Goal: Transaction & Acquisition: Subscribe to service/newsletter

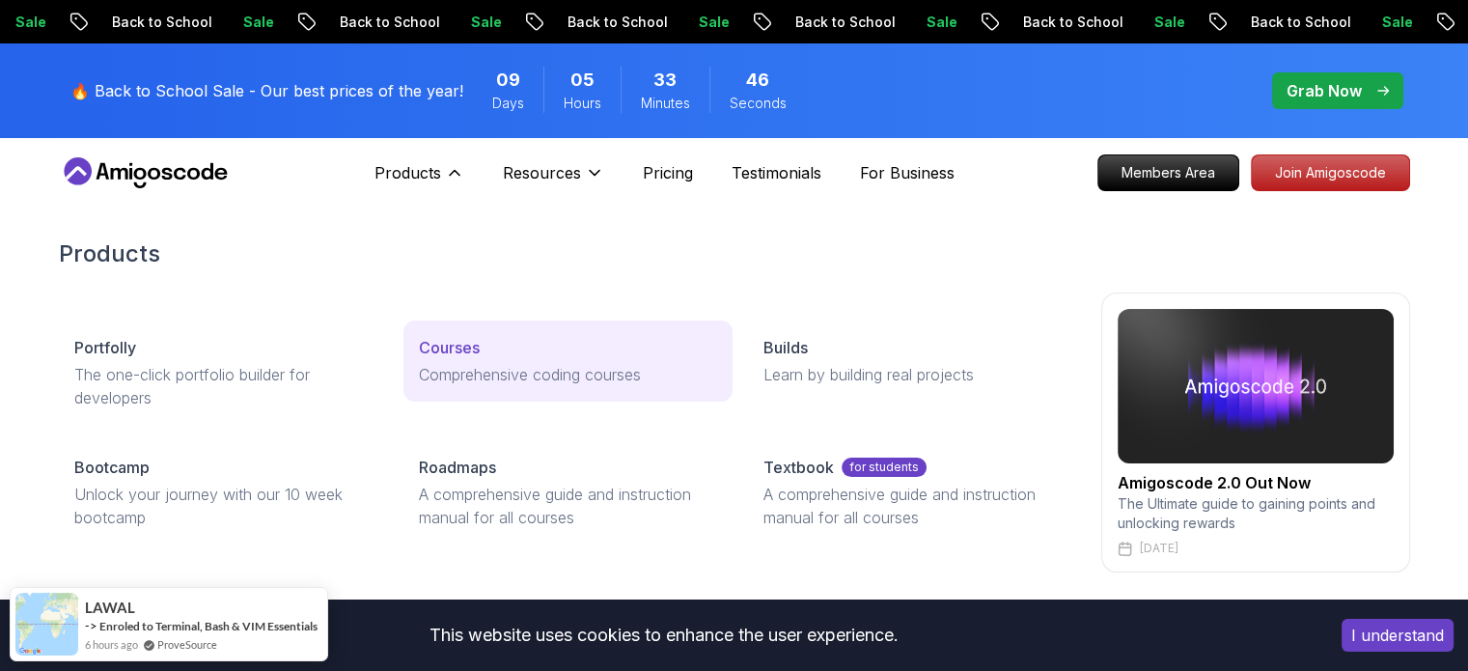
click at [514, 334] on link "Courses Comprehensive coding courses" at bounding box center [567, 360] width 329 height 81
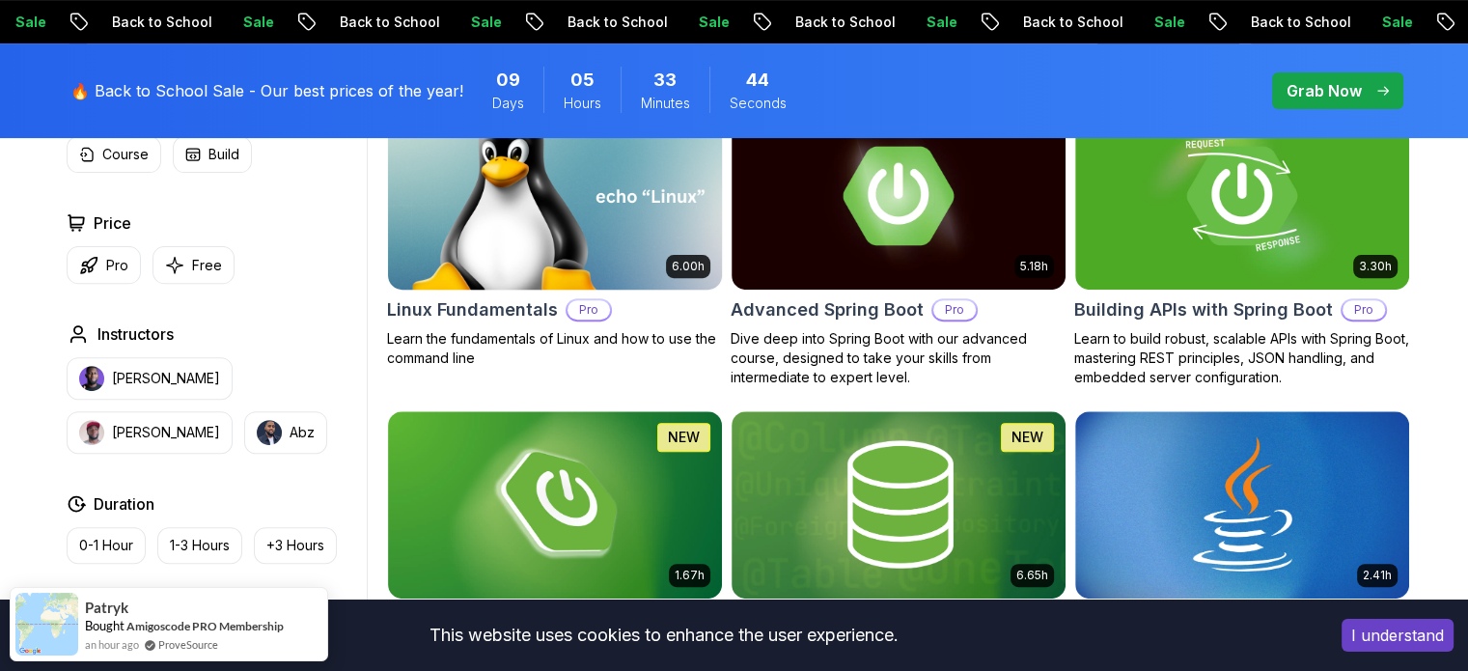
scroll to position [483, 0]
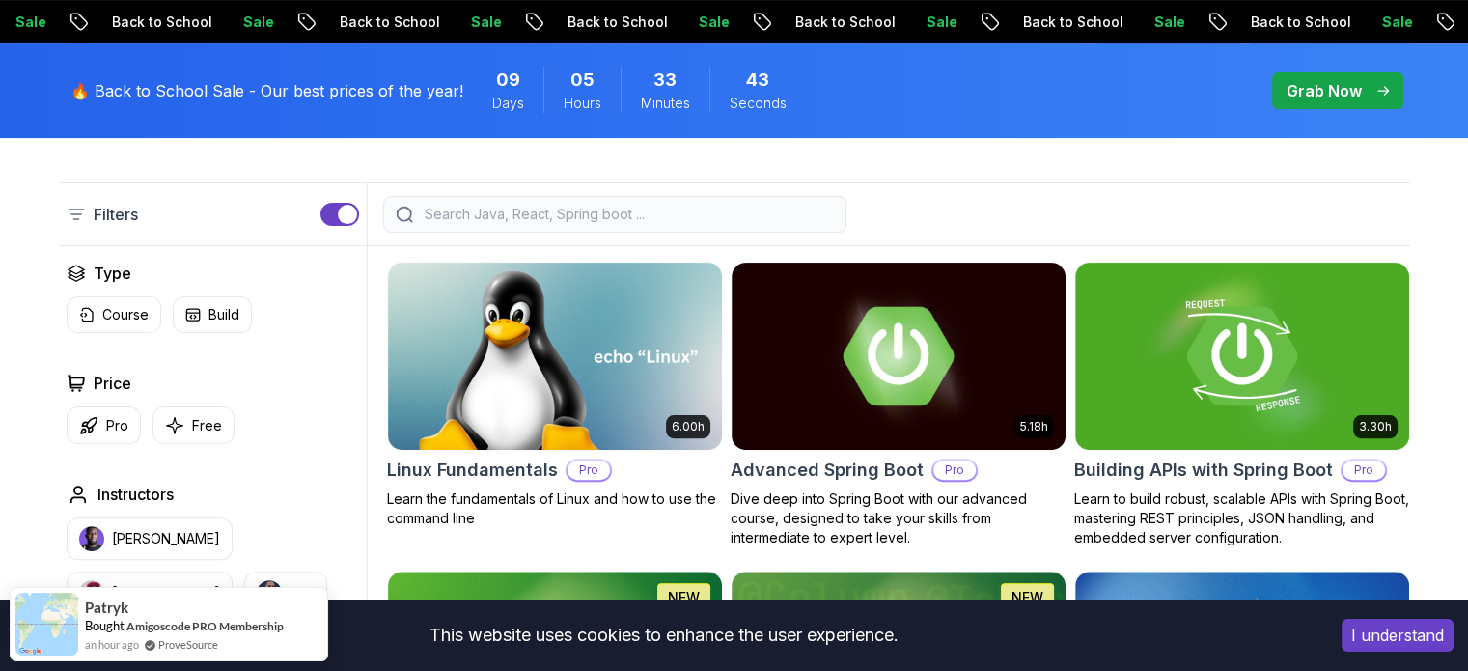
click at [1402, 632] on button "I understand" at bounding box center [1398, 635] width 112 height 33
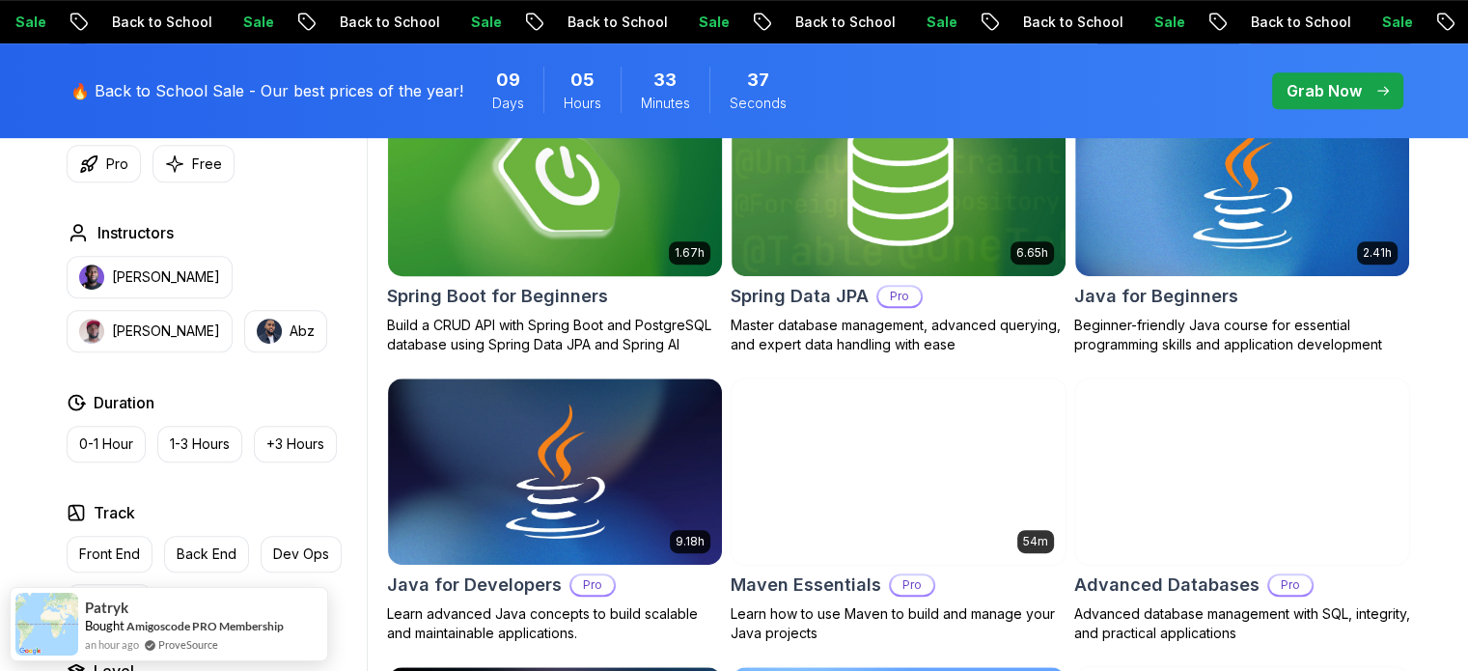
scroll to position [804, 0]
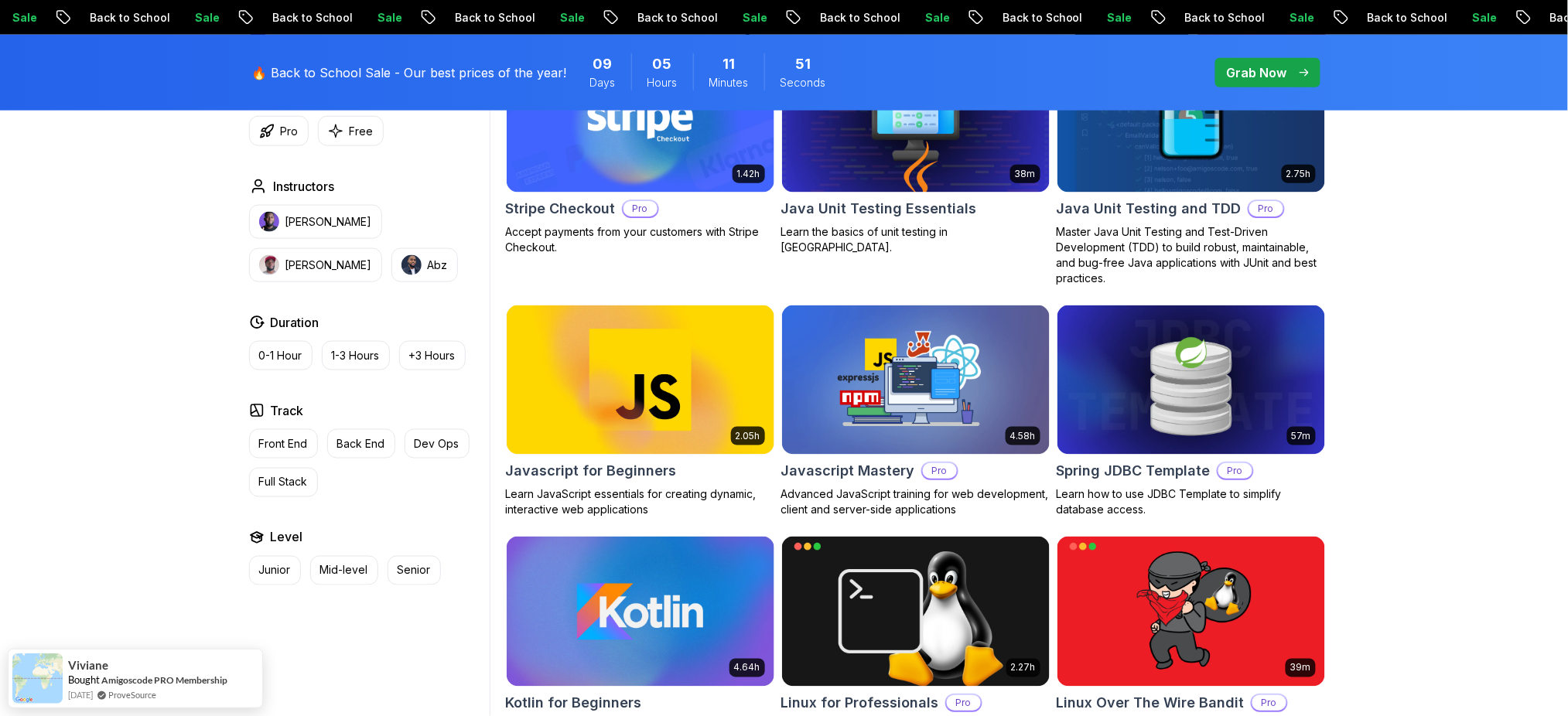
scroll to position [2576, 0]
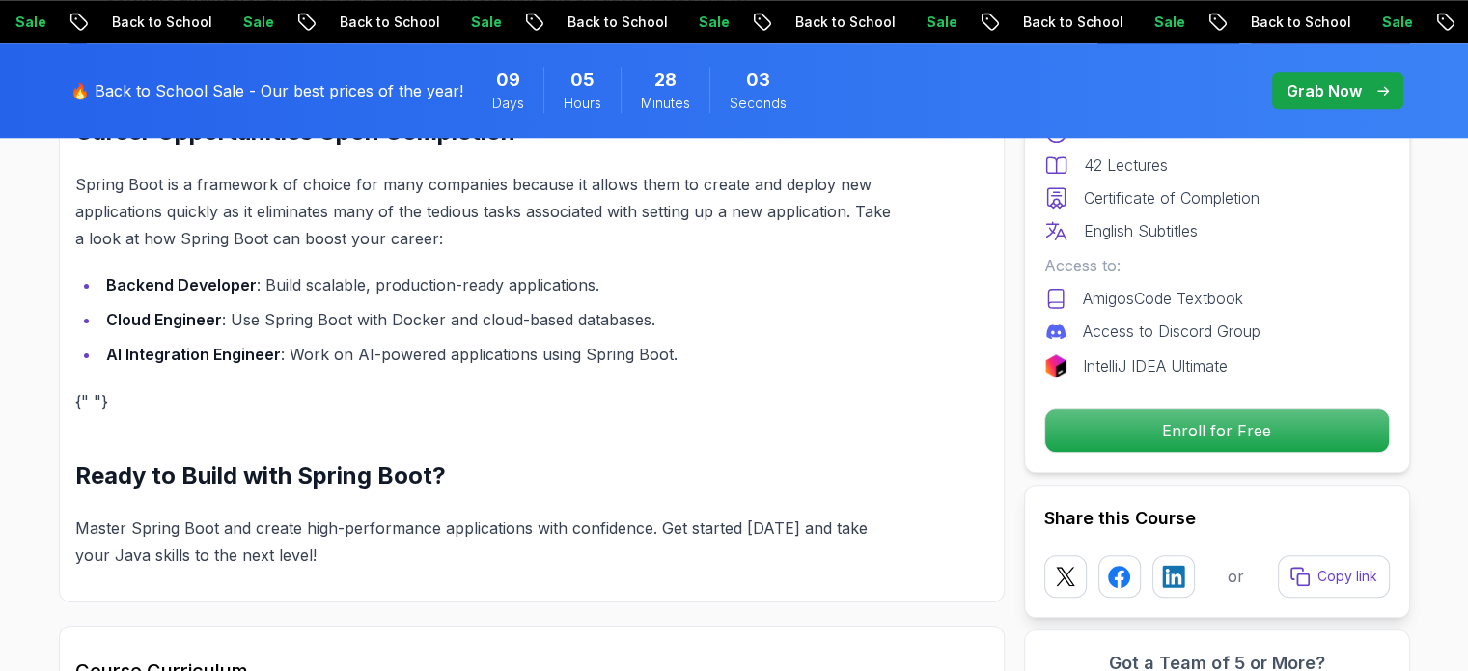
scroll to position [2413, 0]
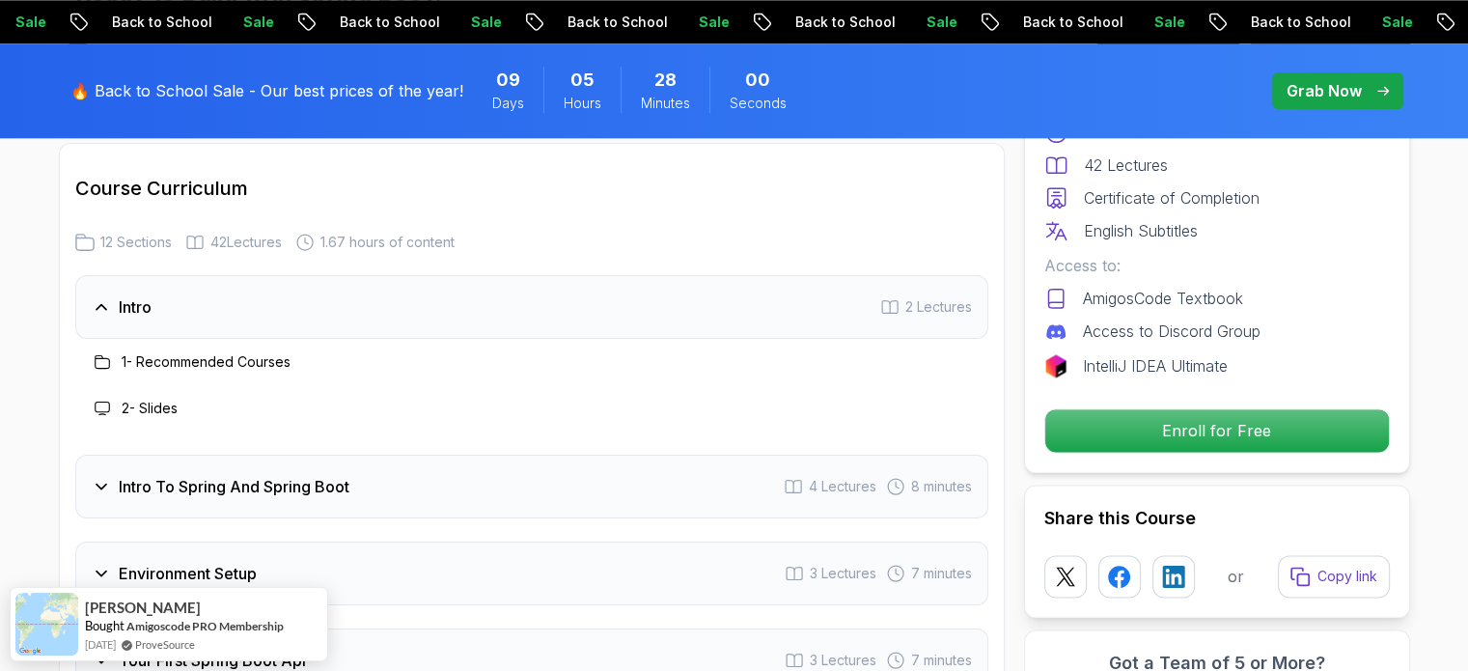
click at [198, 478] on h3 "Intro To Spring And Spring Boot" at bounding box center [234, 486] width 231 height 23
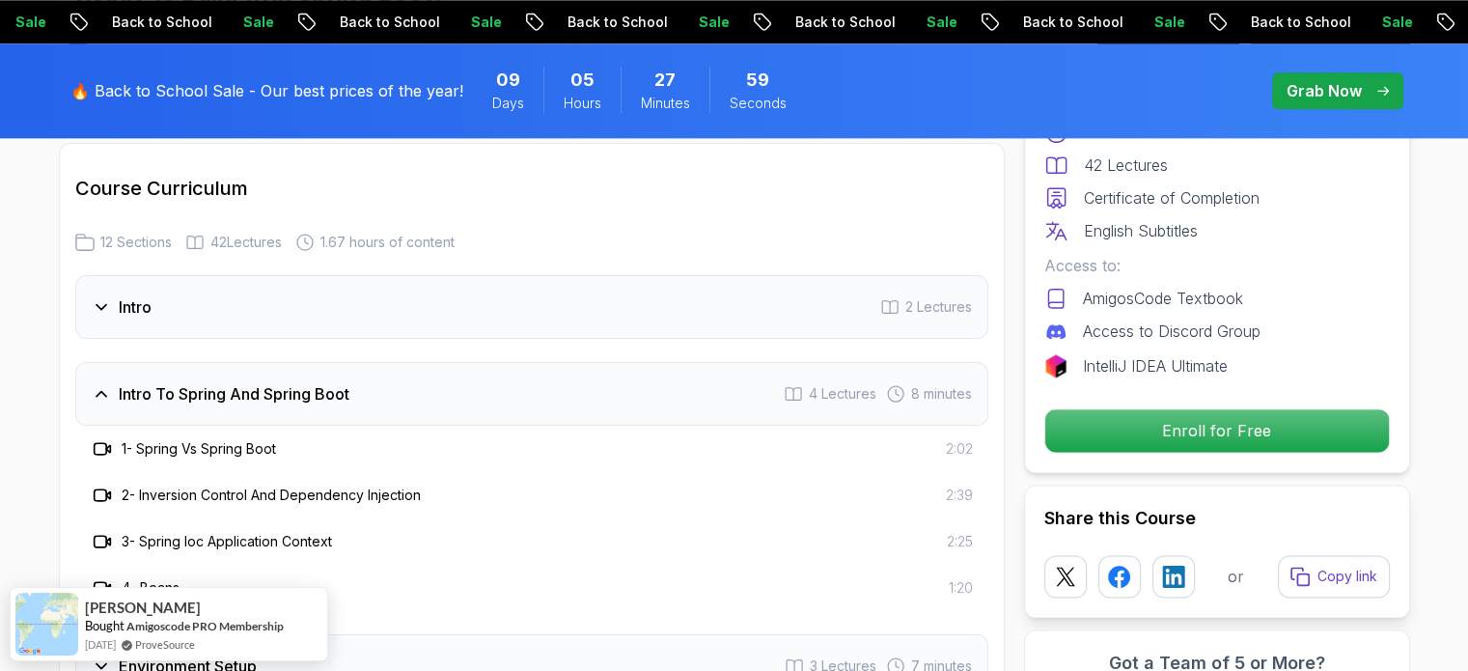
scroll to position [2573, 0]
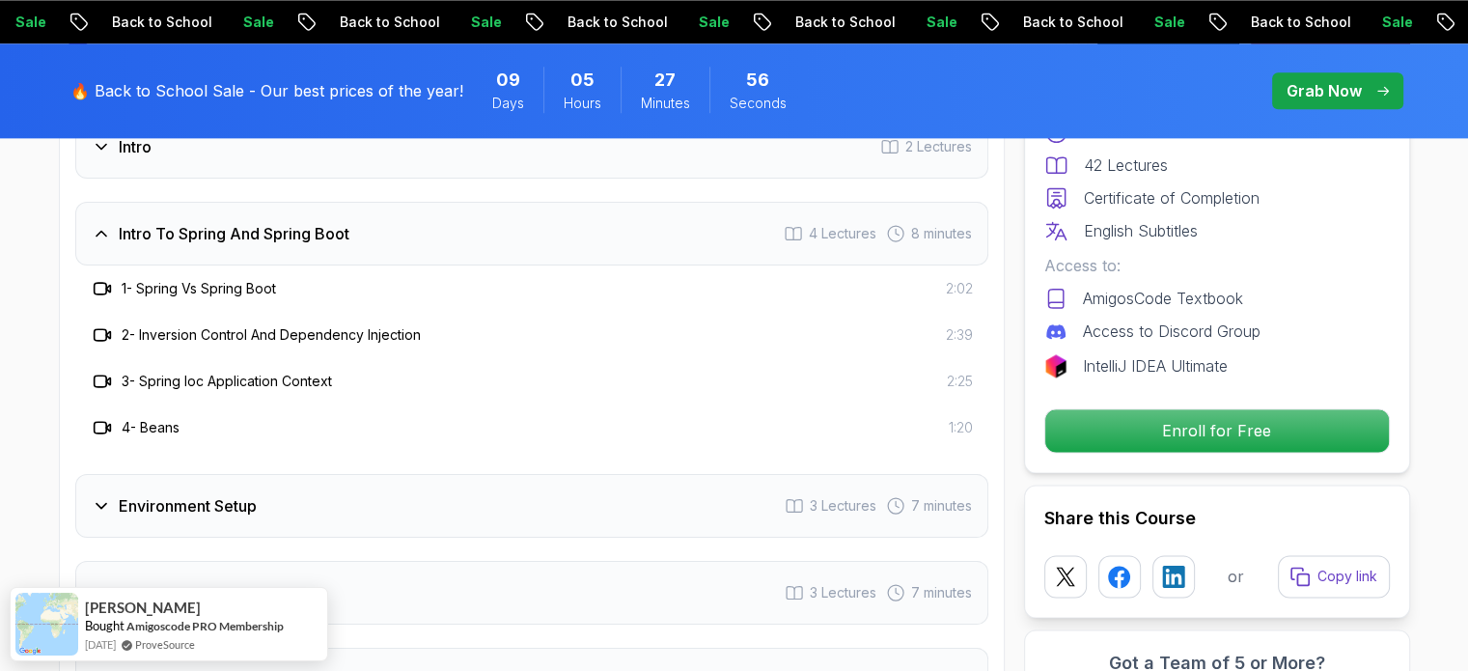
click at [169, 227] on h3 "Intro To Spring And Spring Boot" at bounding box center [234, 233] width 231 height 23
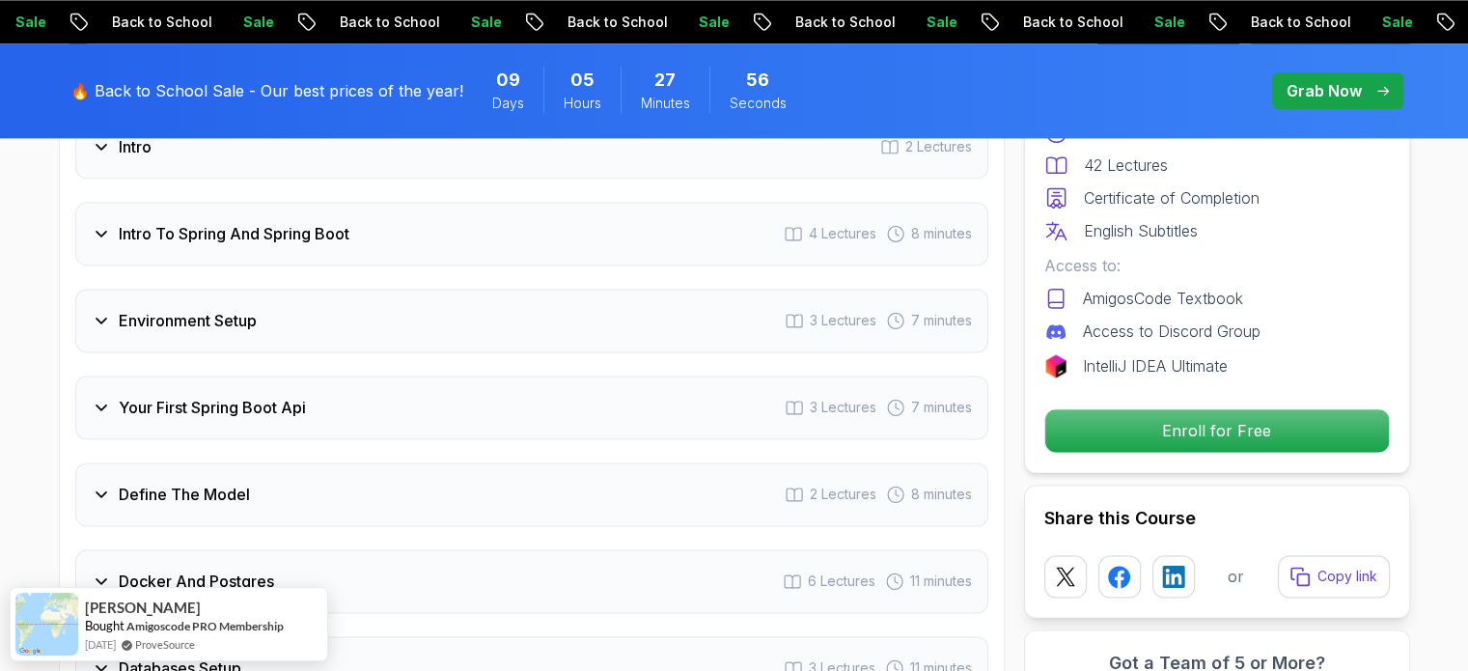
click at [174, 340] on div "Environment Setup 3 Lectures 7 minutes" at bounding box center [531, 321] width 913 height 64
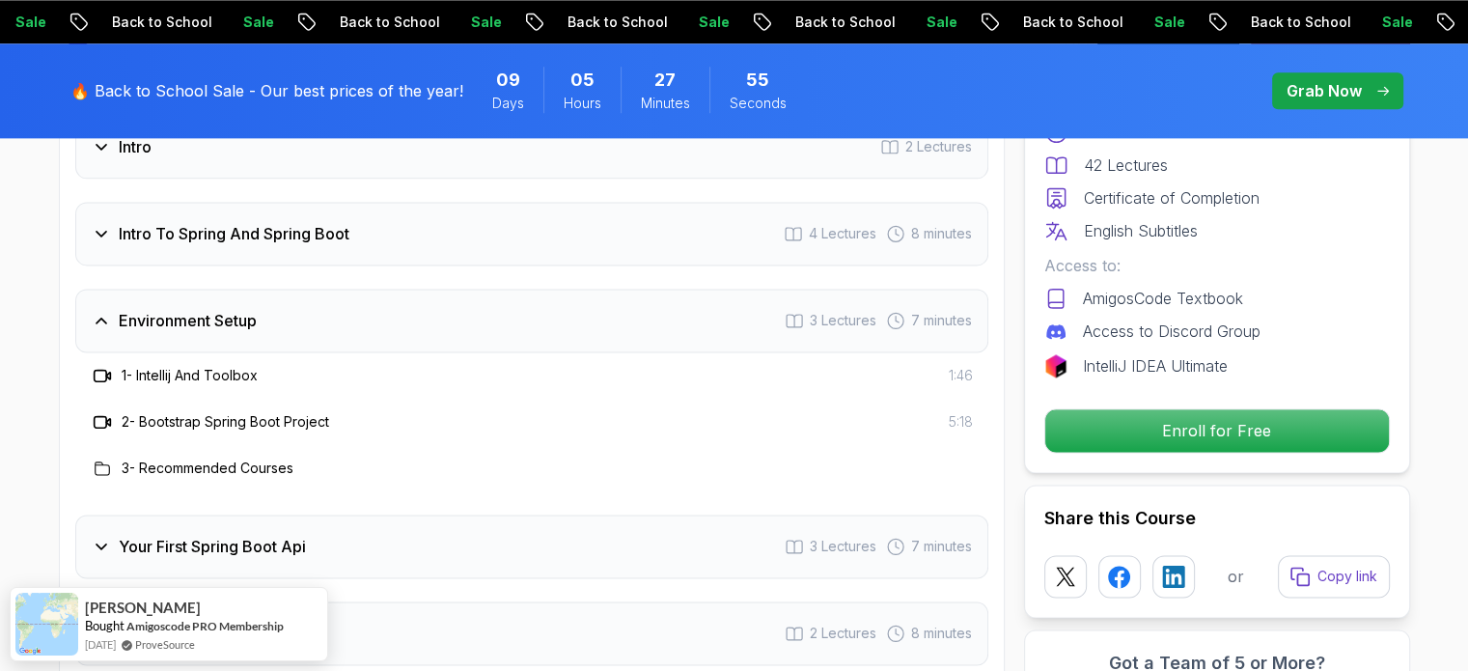
click at [152, 304] on div "Environment Setup 3 Lectures 7 minutes" at bounding box center [531, 321] width 913 height 64
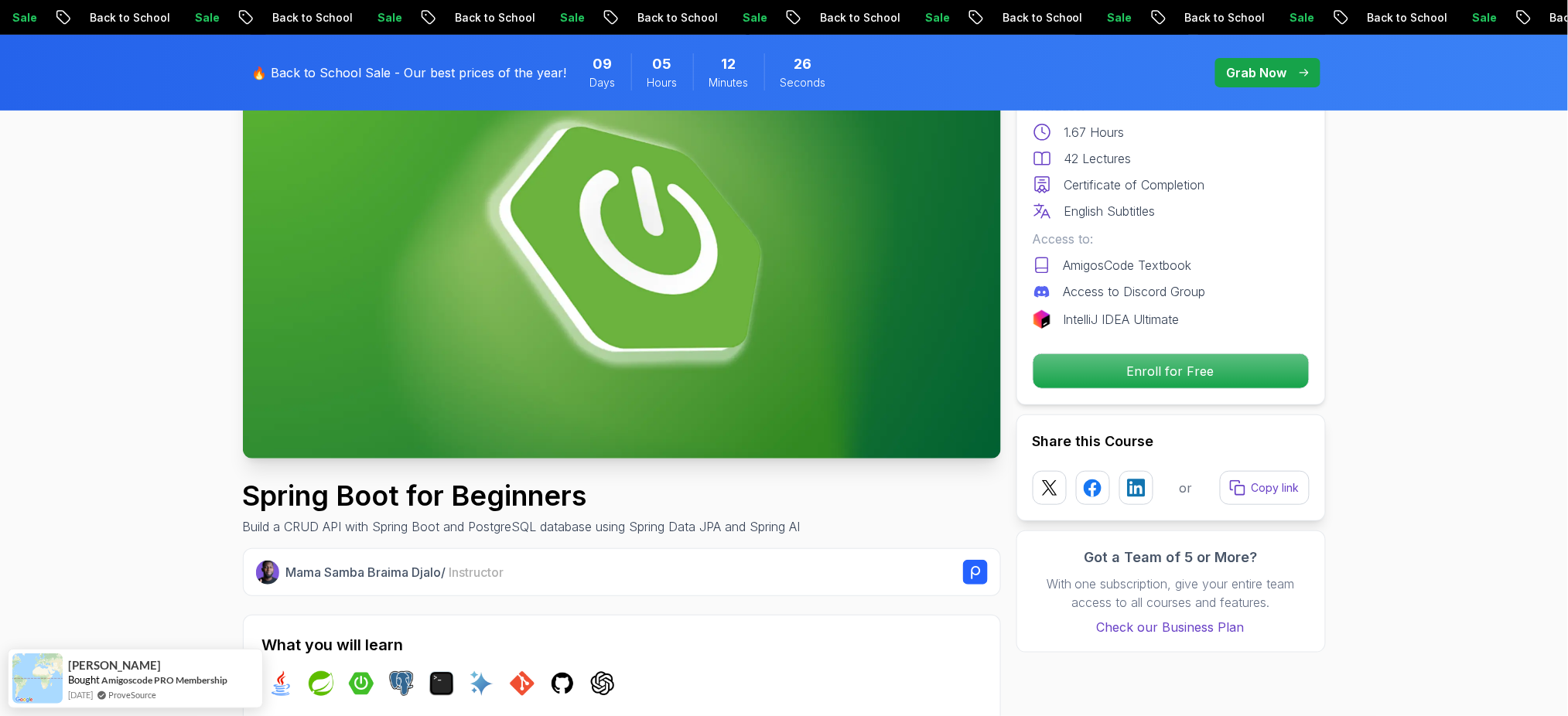
scroll to position [0, 0]
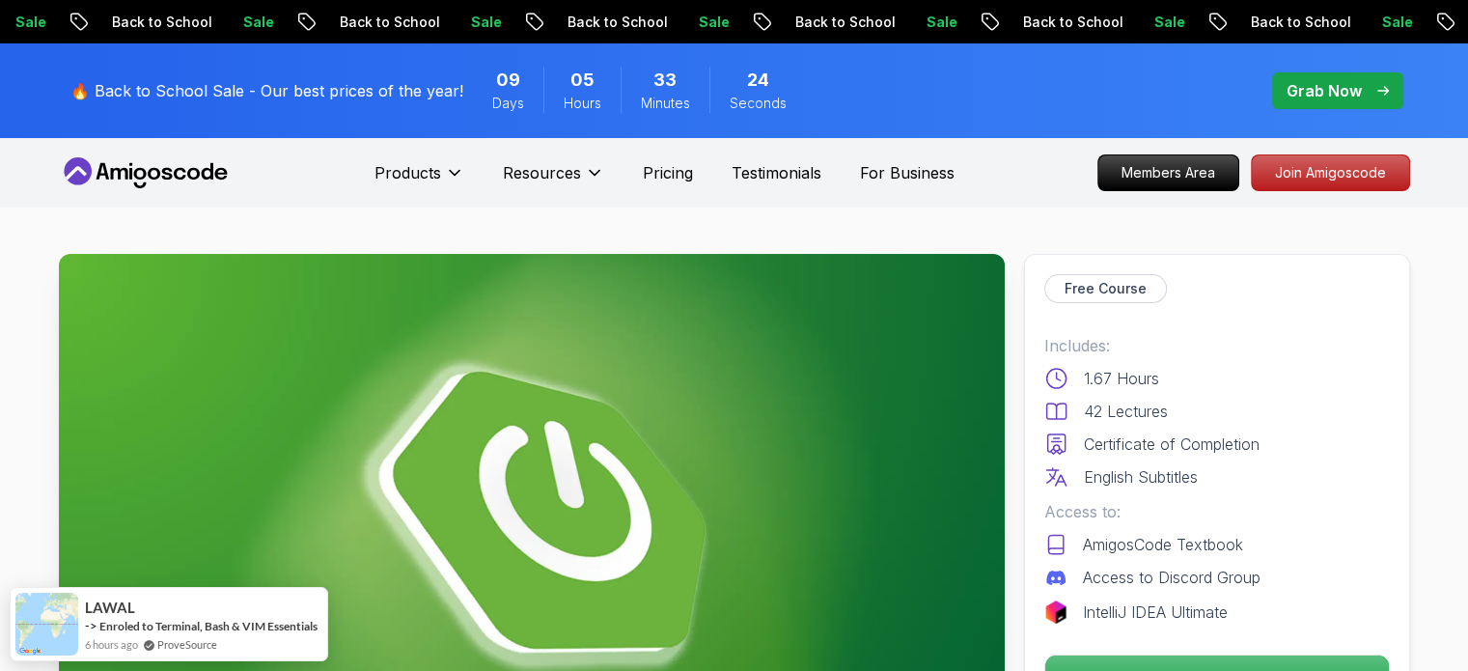
scroll to position [160, 0]
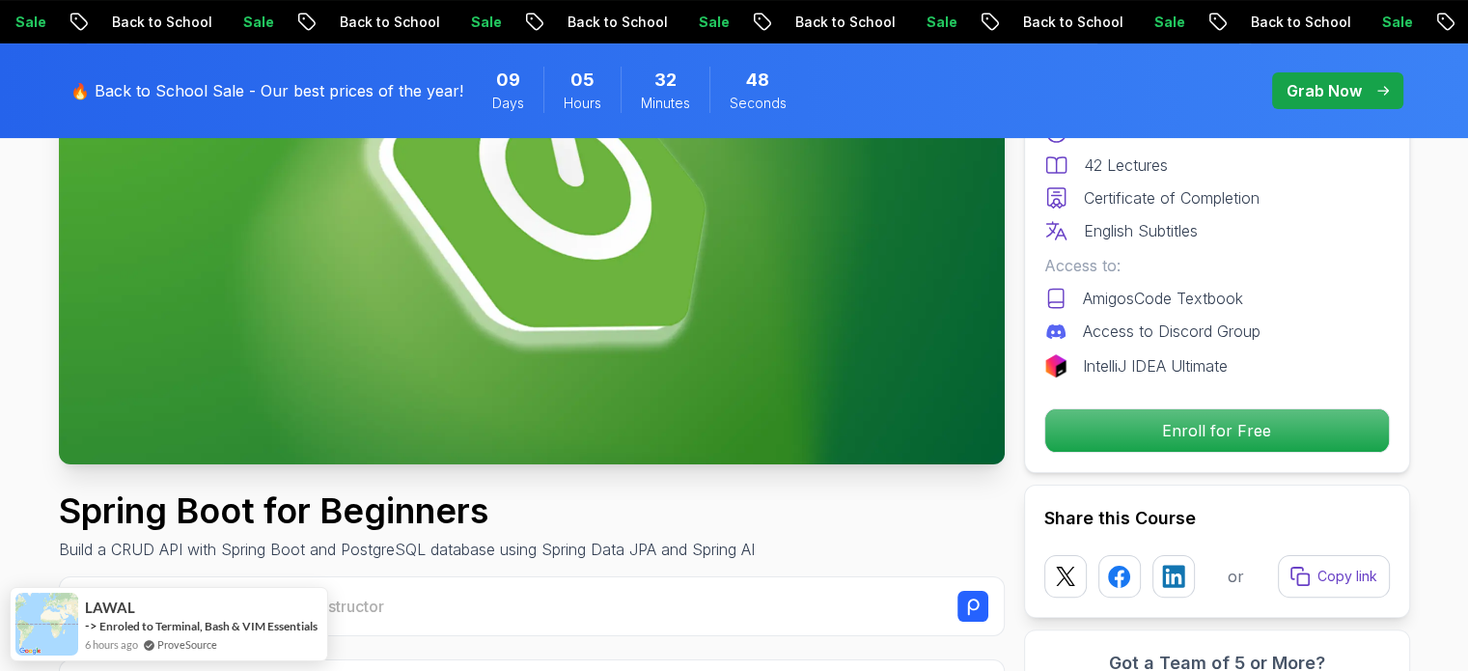
scroll to position [483, 0]
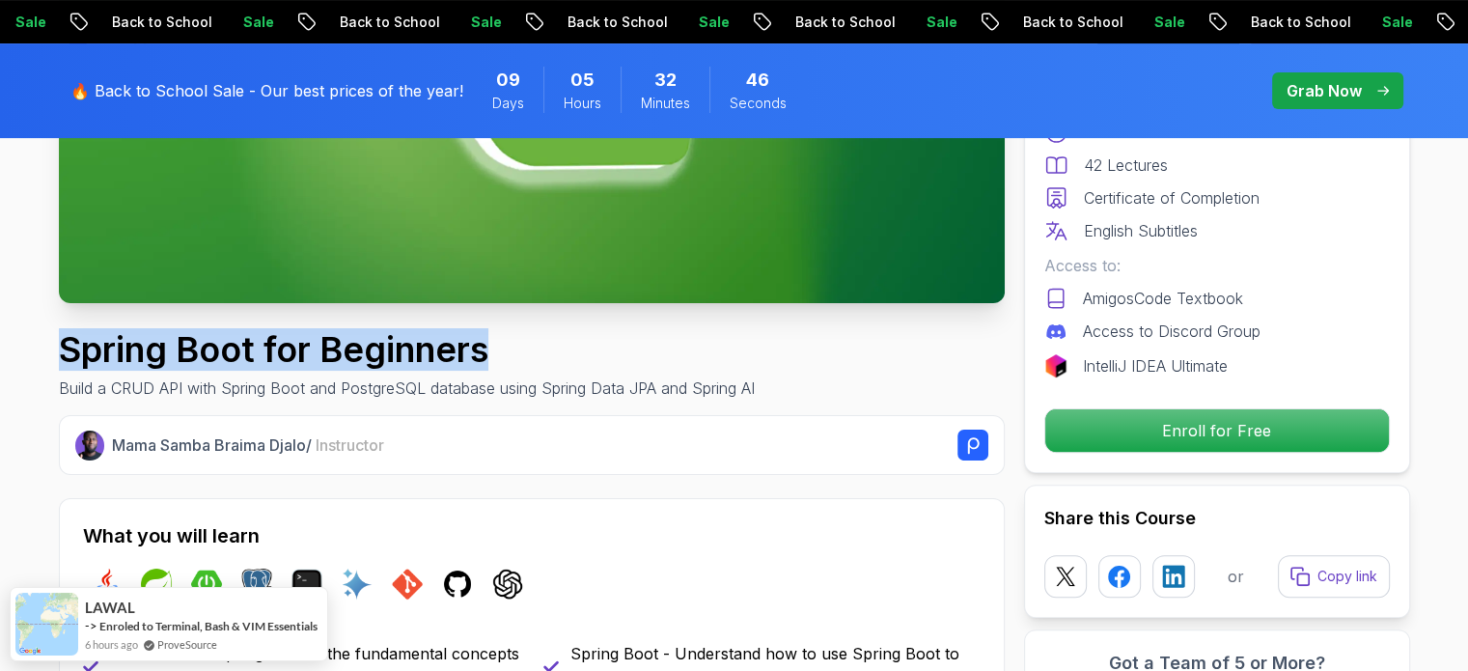
drag, startPoint x: 497, startPoint y: 354, endPoint x: 54, endPoint y: 360, distance: 443.1
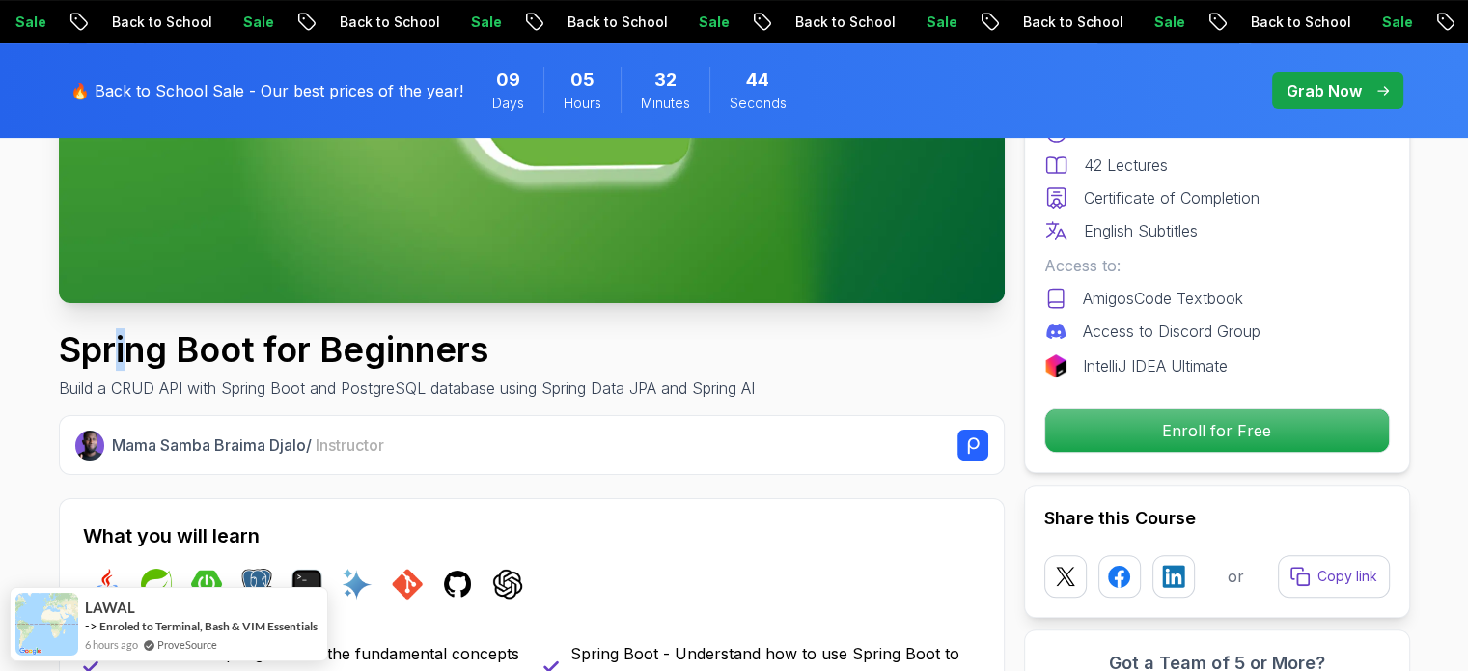
drag, startPoint x: 206, startPoint y: 374, endPoint x: 121, endPoint y: 358, distance: 86.3
click at [121, 358] on h1 "Spring Boot for Beginners" at bounding box center [407, 349] width 696 height 39
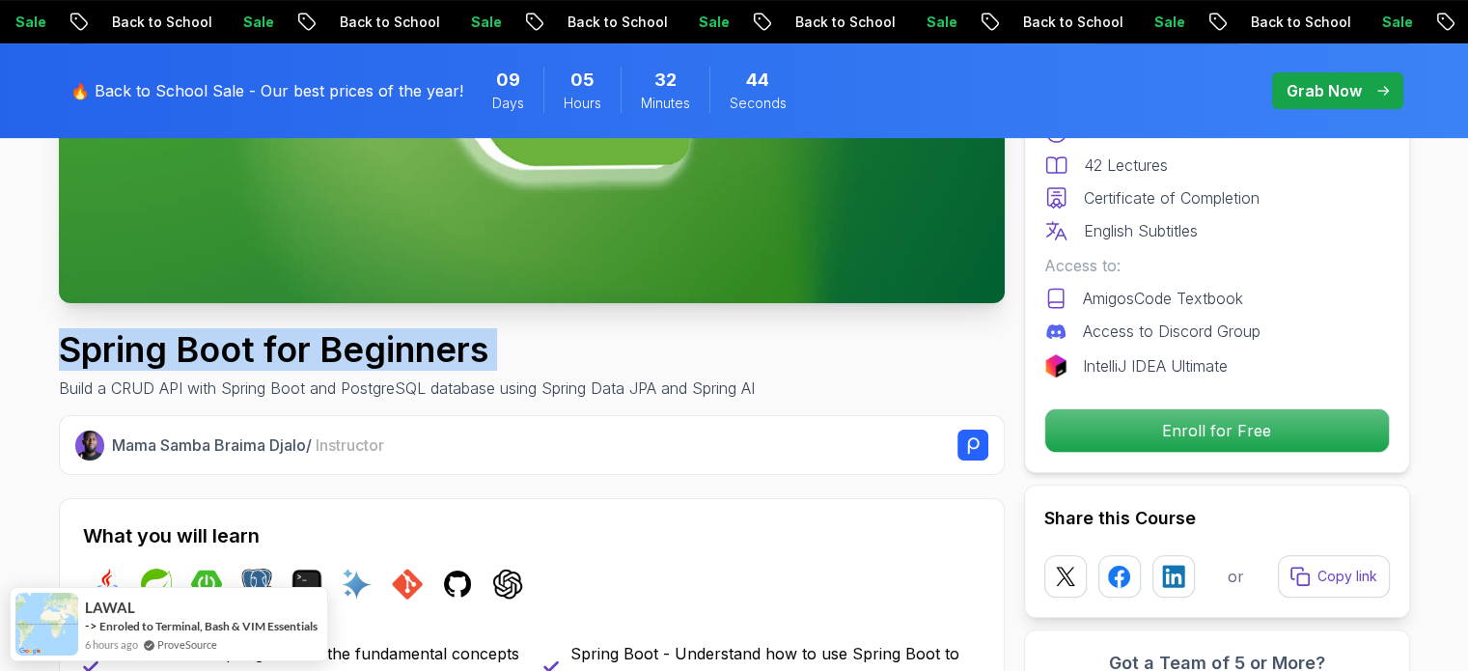
click at [121, 358] on h1 "Spring Boot for Beginners" at bounding box center [407, 349] width 696 height 39
copy h1 "Spring Boot for Beginners"
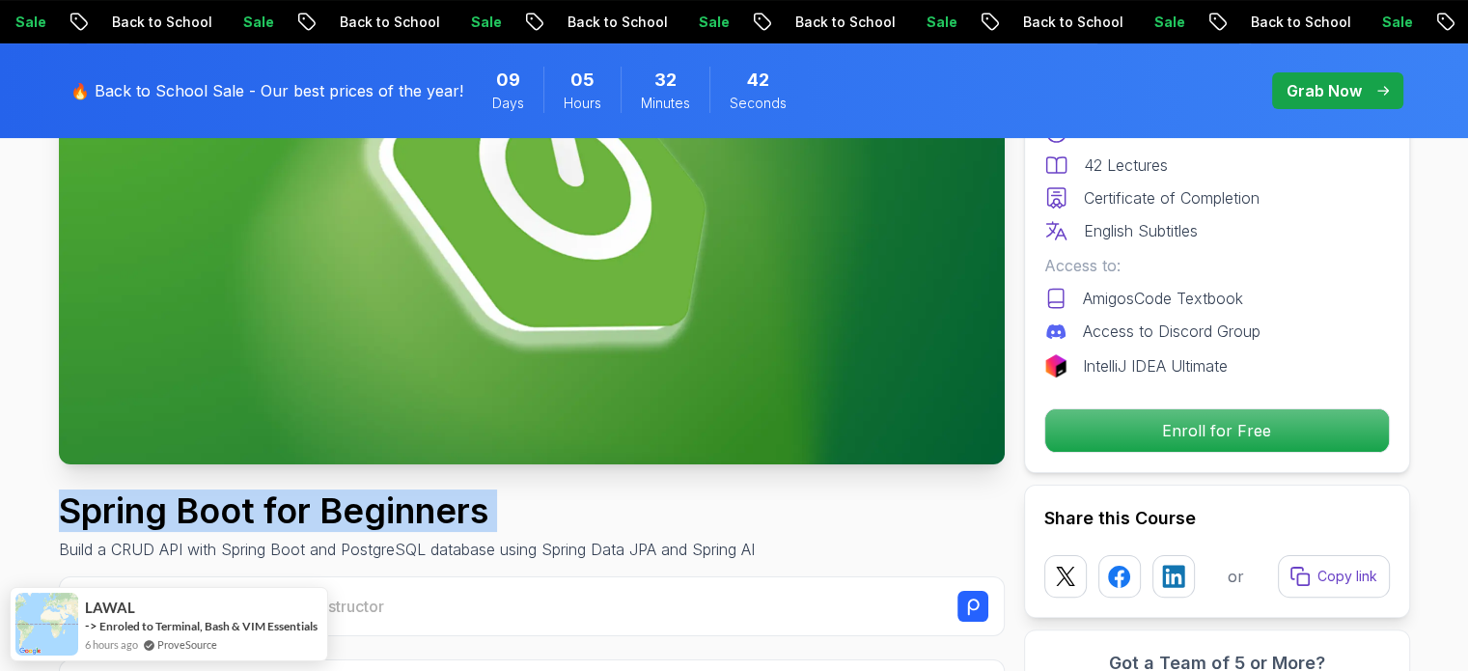
scroll to position [0, 0]
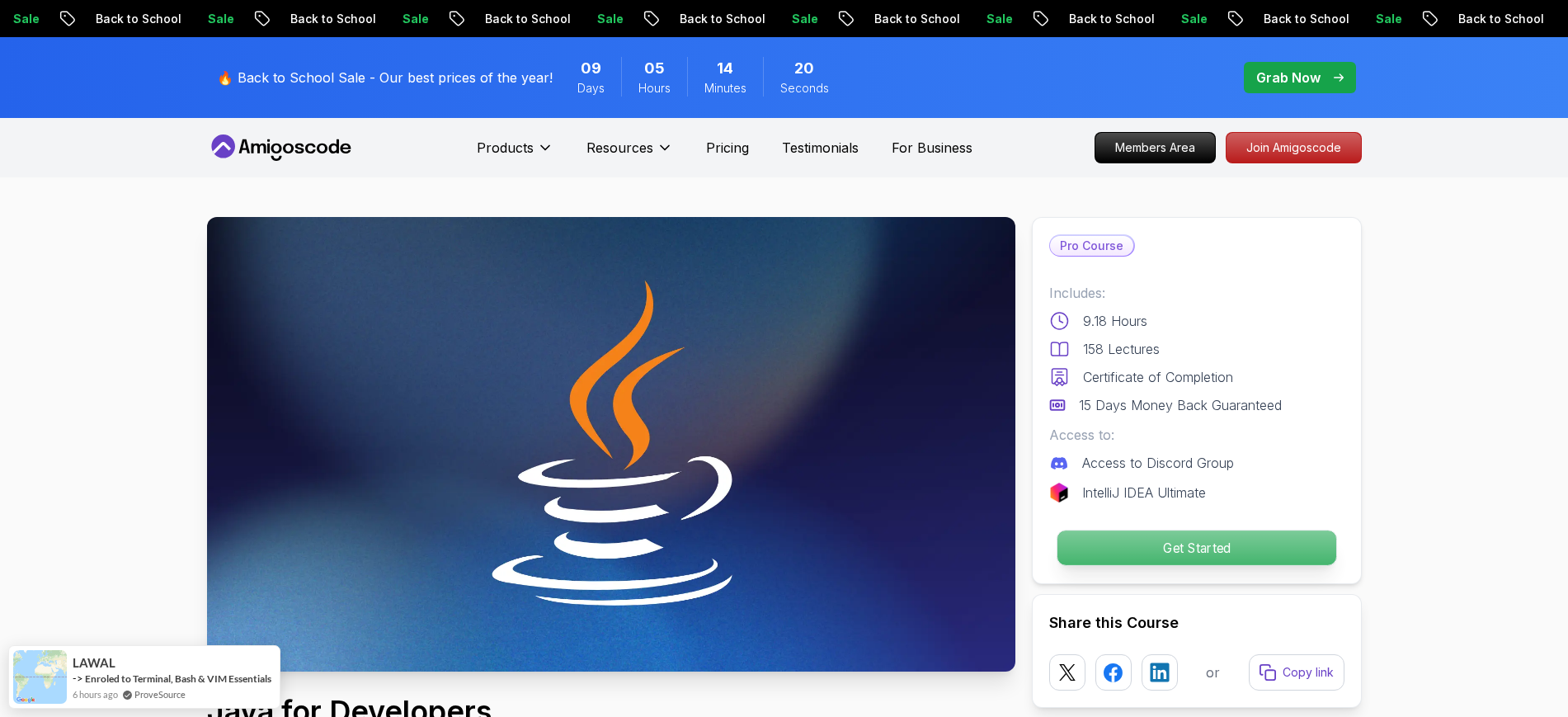
click at [1150, 554] on p "Get Started" at bounding box center [1195, 548] width 279 height 35
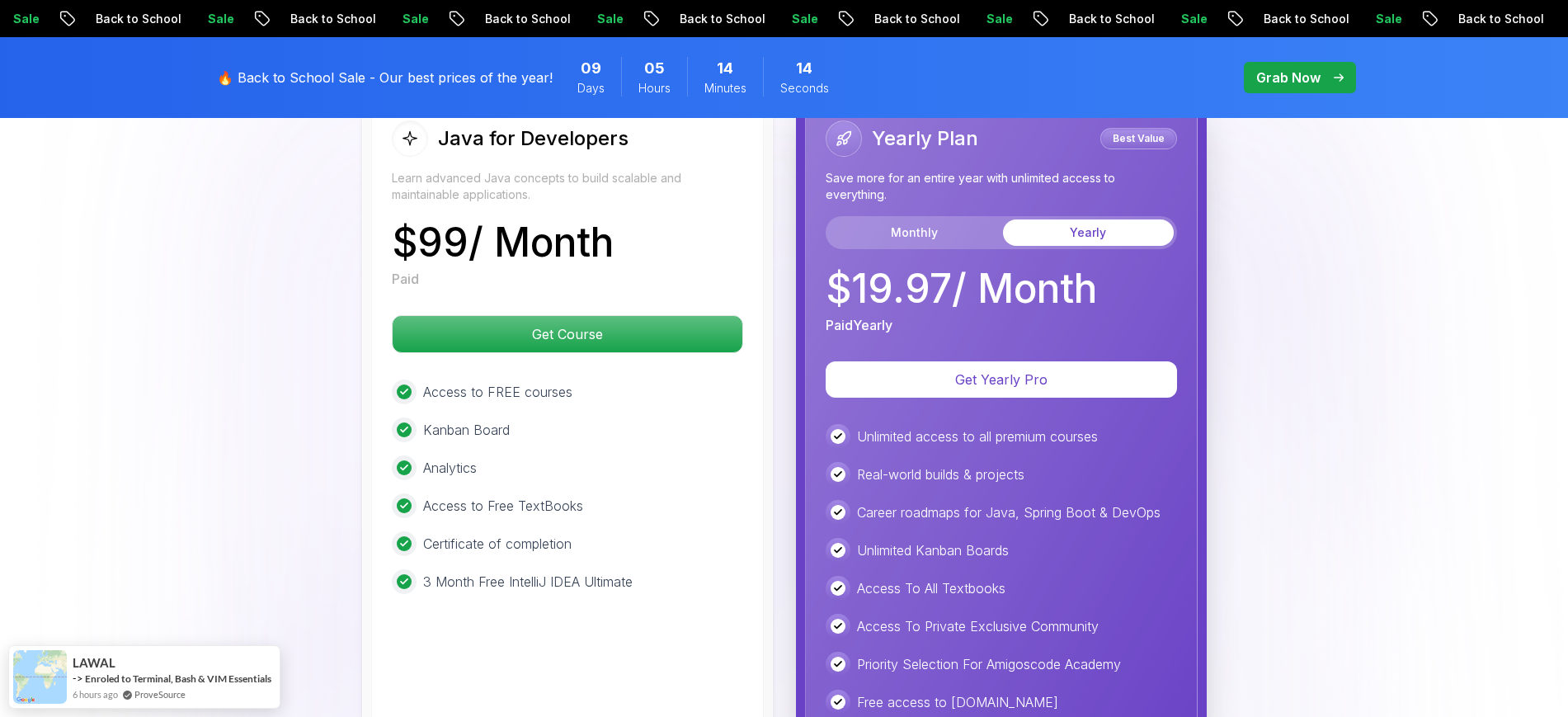
scroll to position [3957, 0]
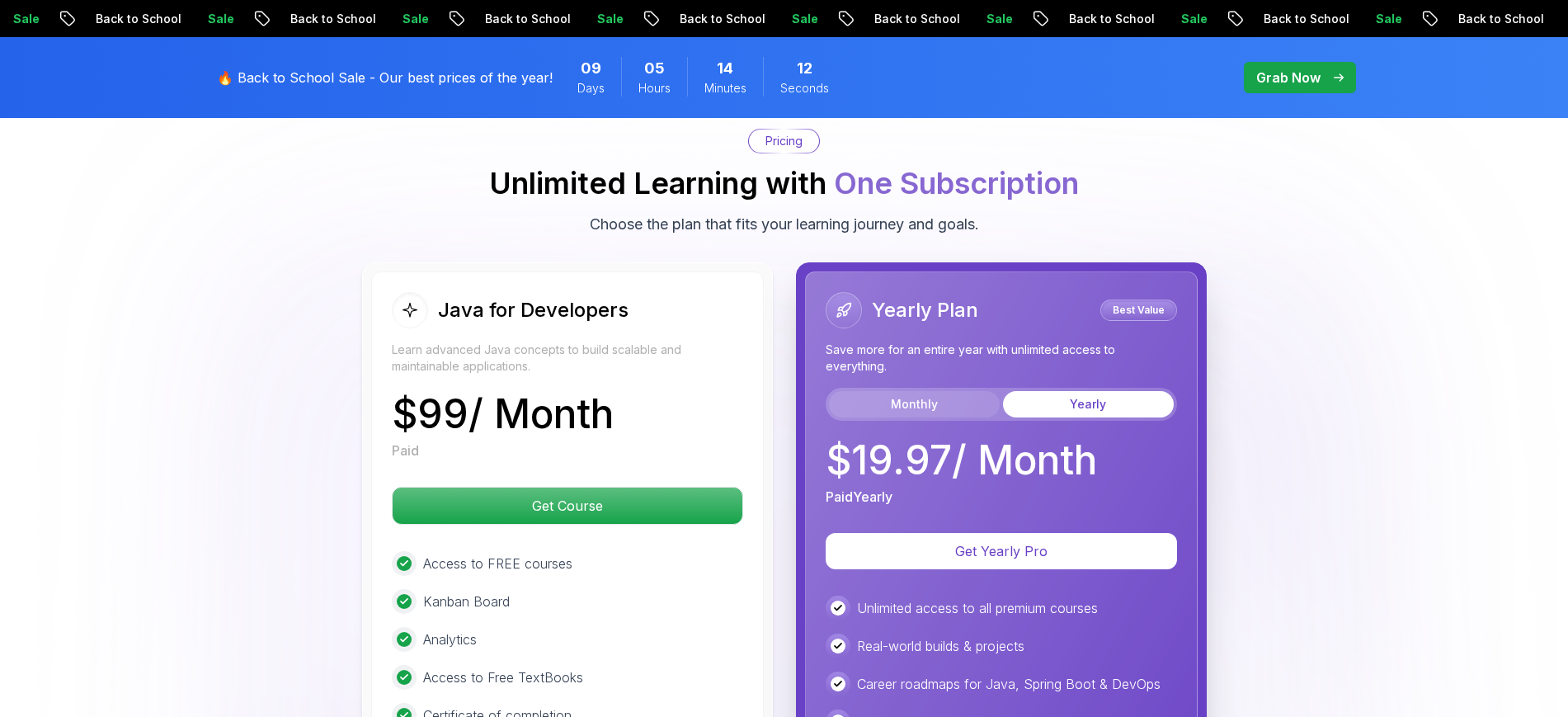
click at [890, 391] on button "Monthly" at bounding box center [914, 404] width 171 height 26
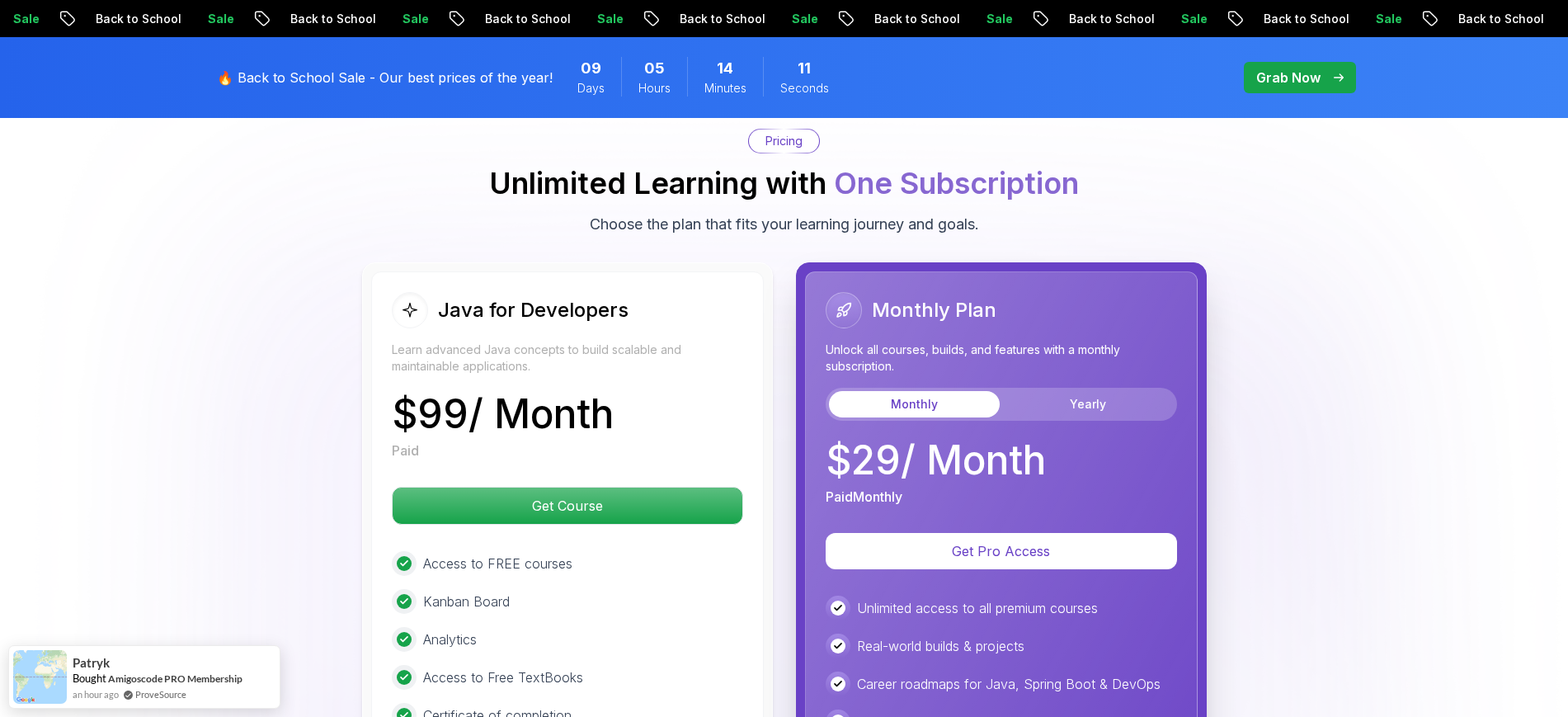
click at [1120, 398] on div "Monthly Plan Unlock all courses, builds, and features with a monthly subscripti…" at bounding box center [1001, 399] width 351 height 215
click at [1112, 391] on button "Yearly" at bounding box center [1089, 404] width 171 height 26
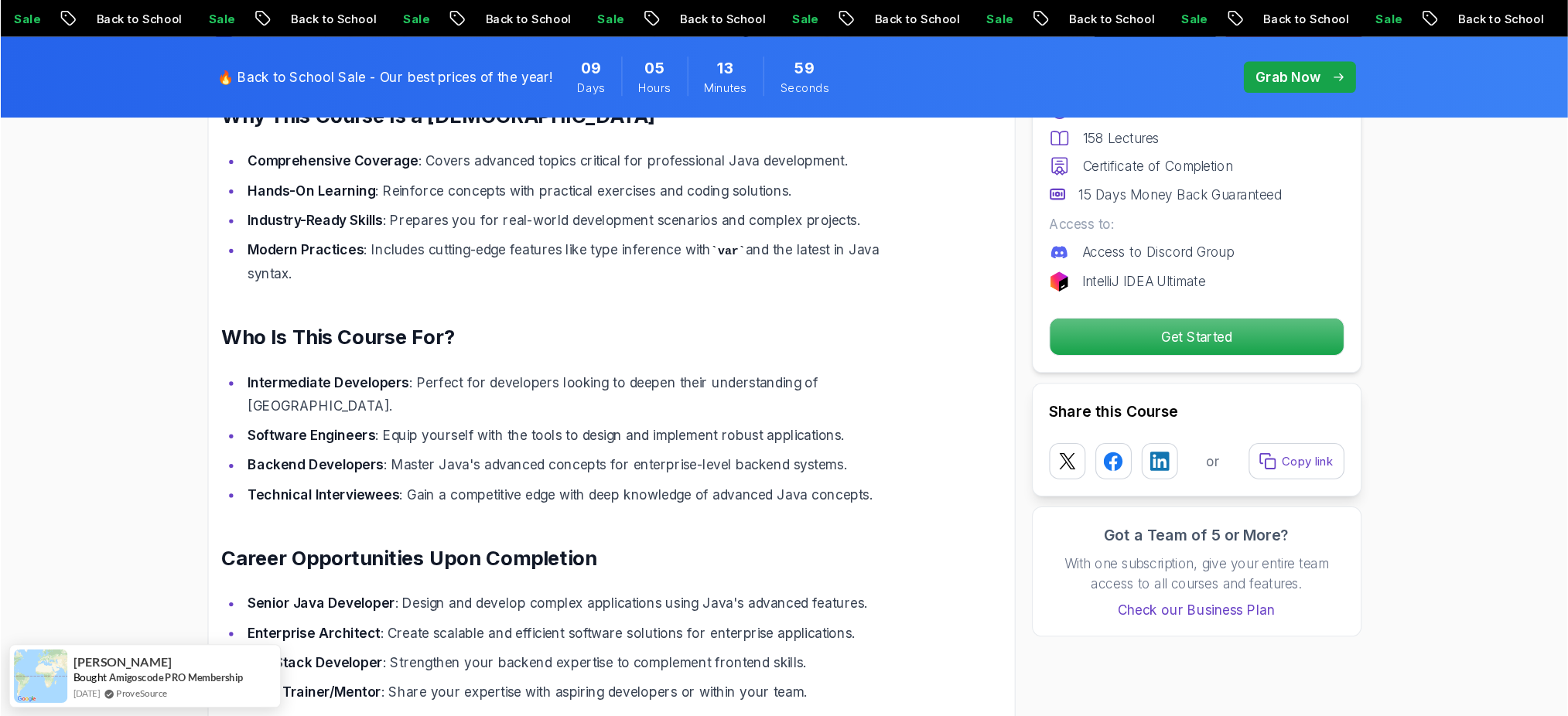
scroll to position [0, 0]
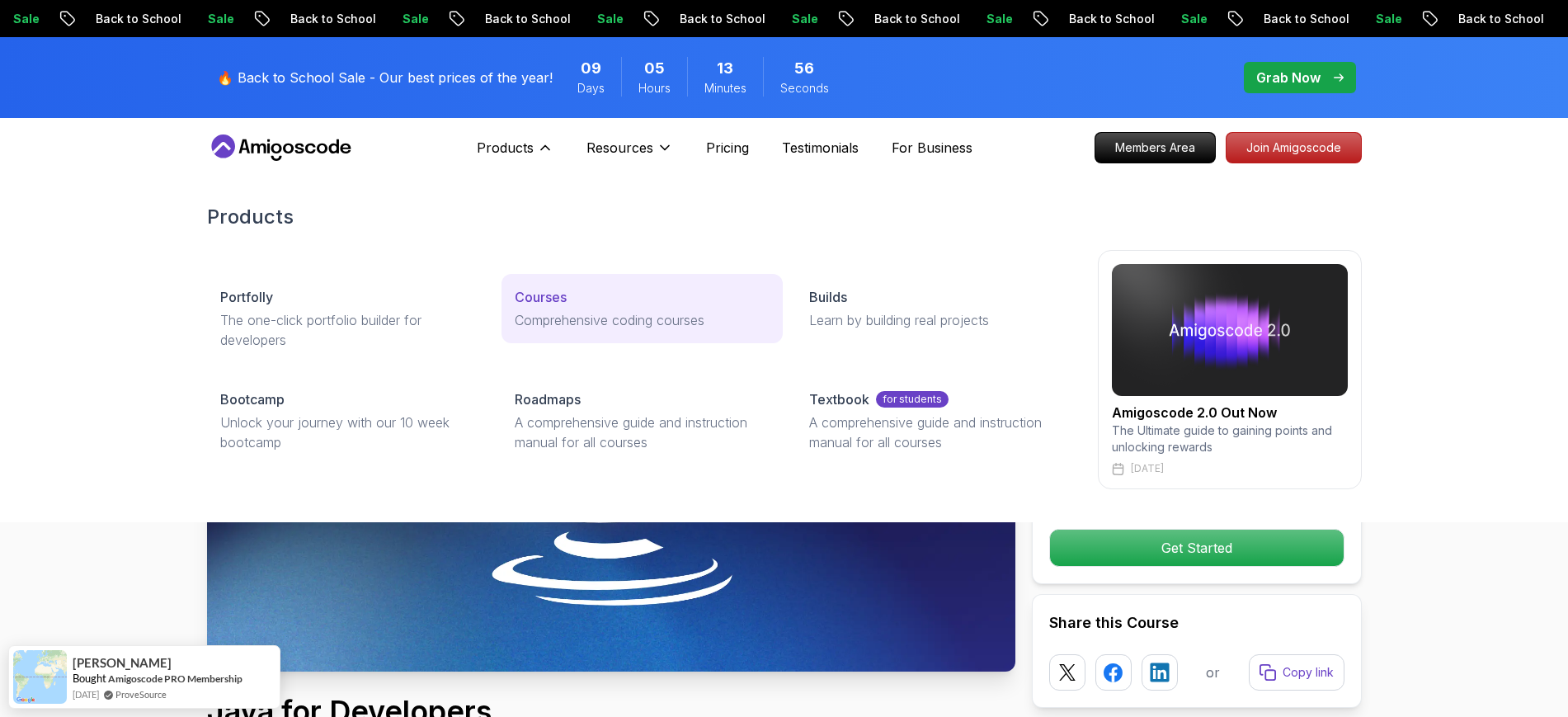
click at [549, 299] on p "Courses" at bounding box center [540, 297] width 52 height 20
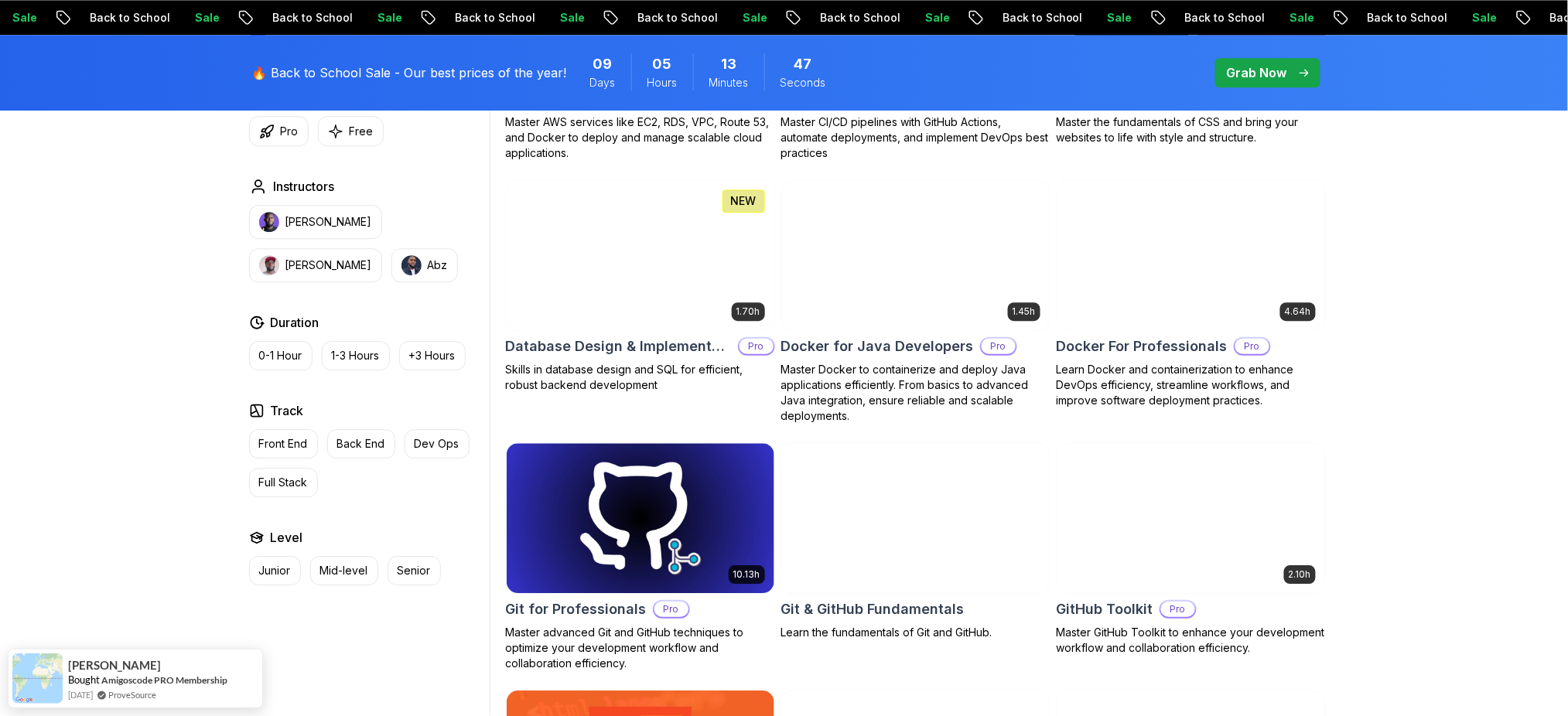
scroll to position [1546, 0]
